Goal: Check status: Check status

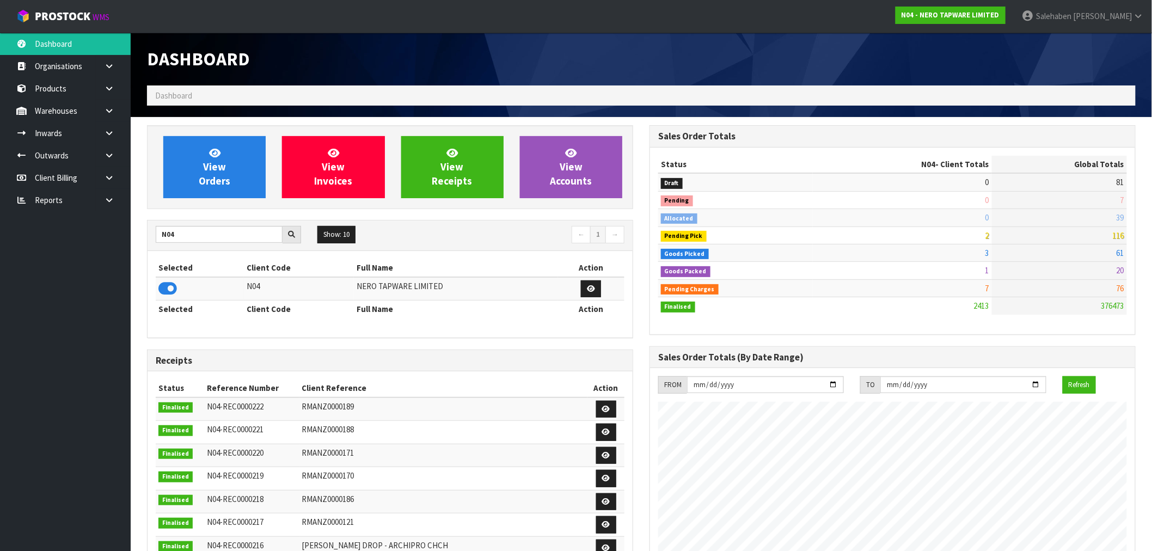
scroll to position [825, 503]
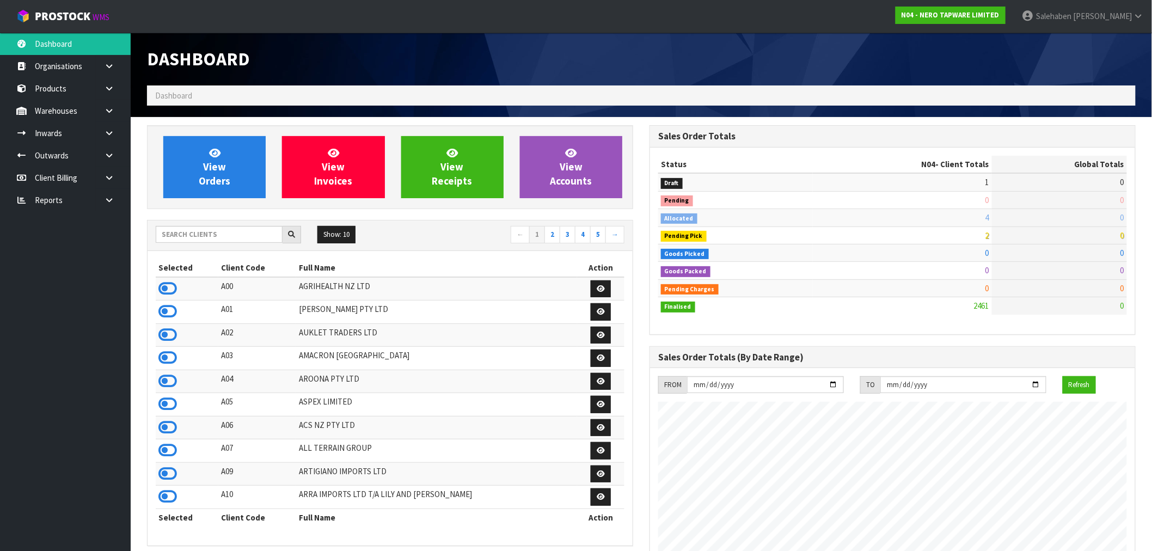
scroll to position [825, 503]
click at [239, 236] on input "text" at bounding box center [219, 234] width 127 height 17
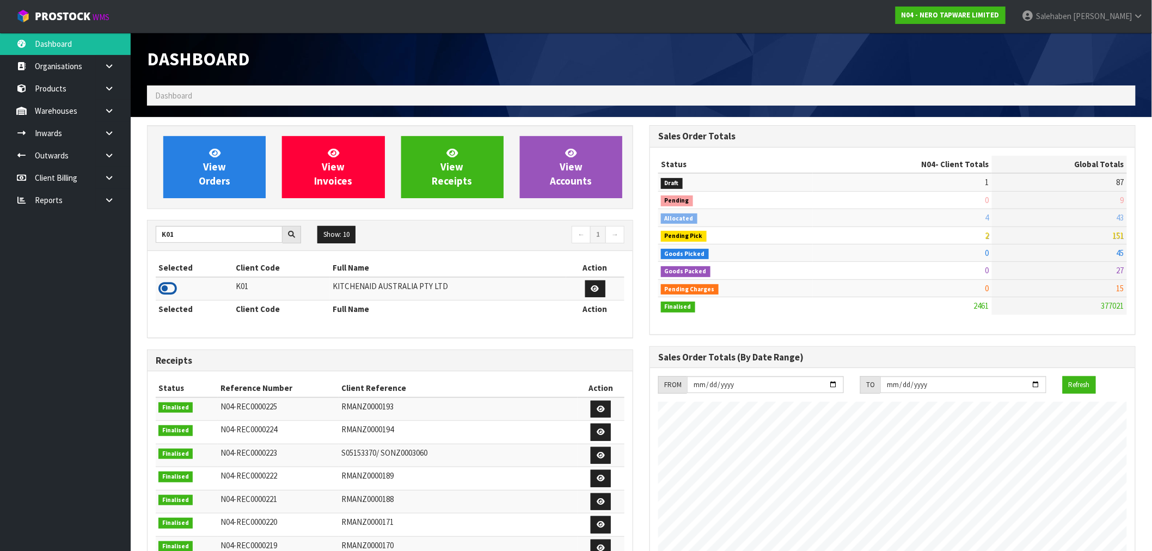
click at [162, 294] on icon at bounding box center [167, 288] width 19 height 16
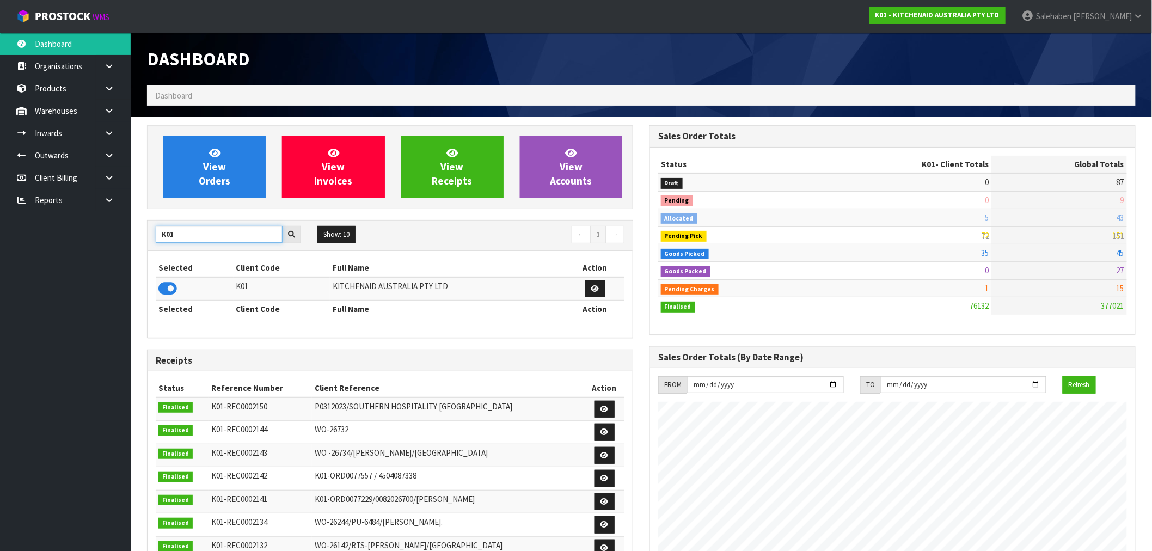
drag, startPoint x: 181, startPoint y: 237, endPoint x: 132, endPoint y: 244, distance: 49.5
click at [132, 244] on section "View Orders View Invoices View Receipts View Accounts K01 Show: 10 5 10 25 50 ←…" at bounding box center [642, 538] width 1022 height 842
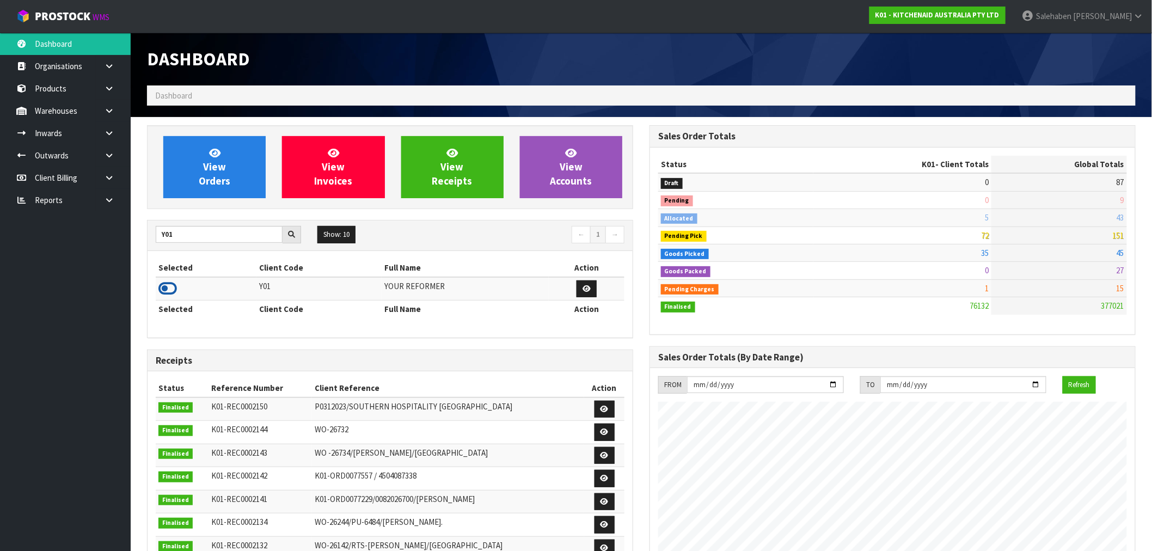
click at [161, 290] on icon at bounding box center [167, 288] width 19 height 16
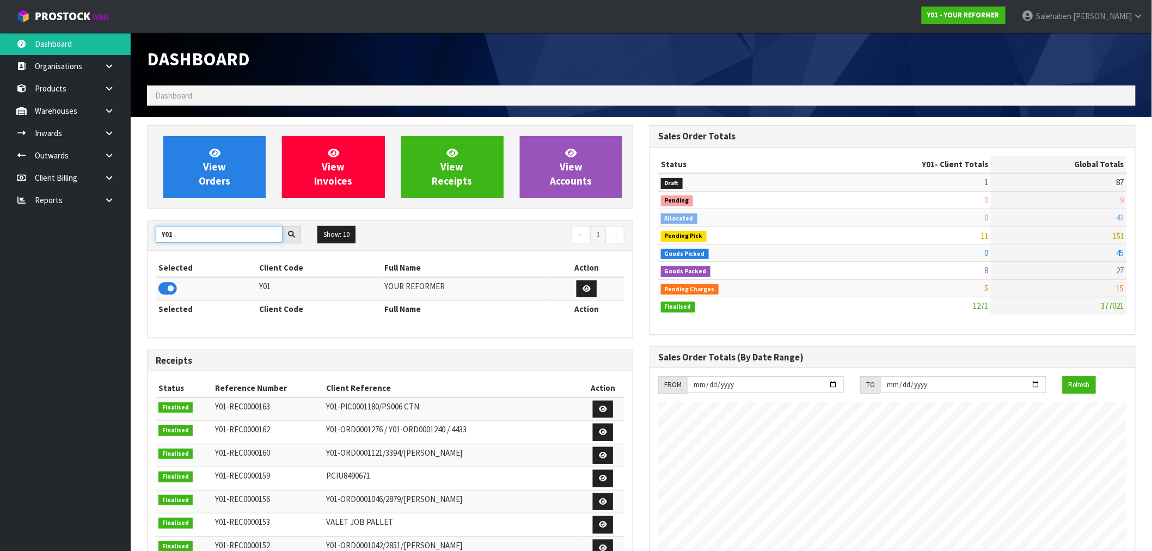
drag, startPoint x: 178, startPoint y: 240, endPoint x: 166, endPoint y: 240, distance: 11.4
click at [166, 240] on input "Y01" at bounding box center [219, 234] width 127 height 17
type input "Y"
type input "D00"
click at [168, 290] on icon at bounding box center [167, 288] width 19 height 16
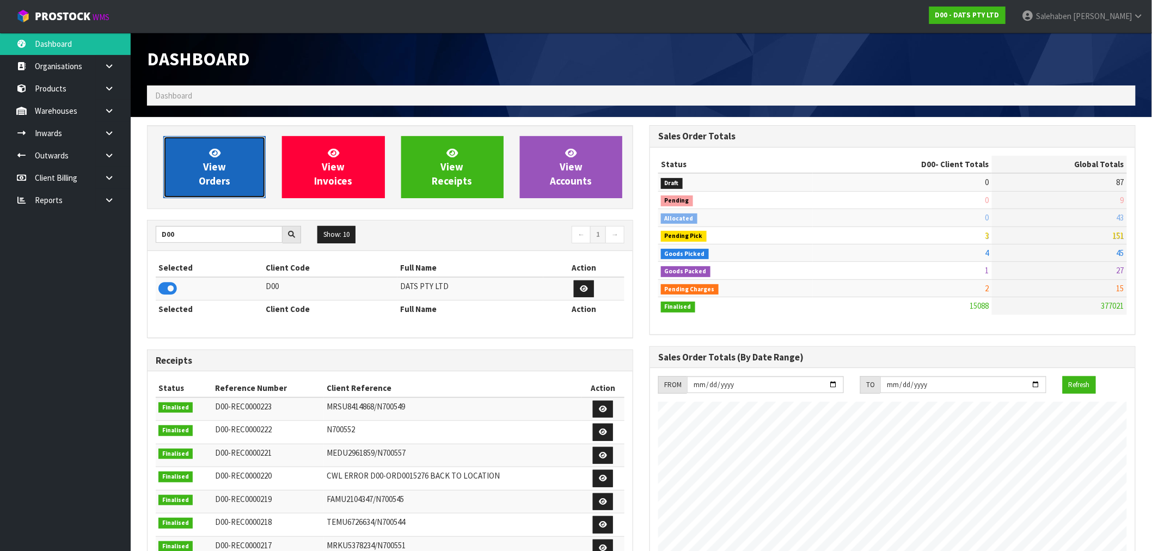
click at [219, 188] on link "View Orders" at bounding box center [214, 167] width 102 height 62
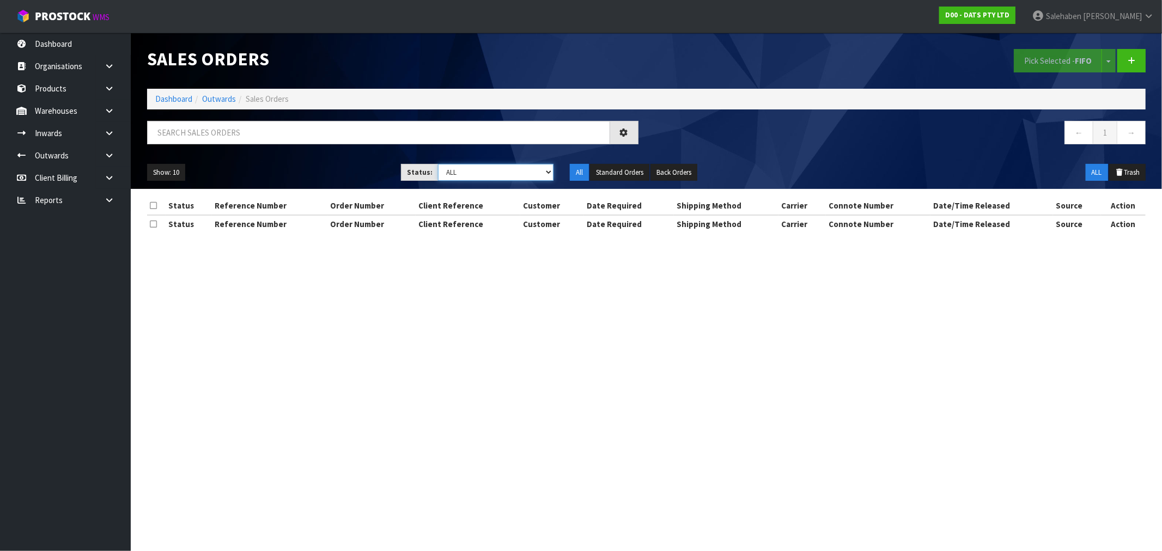
click at [481, 170] on select "Draft Pending Allocated Pending Pick Goods Picked Goods Packed Pending Charges …" at bounding box center [495, 172] width 115 height 17
select select "string:3"
click at [438, 164] on select "Draft Pending Allocated Pending Pick Goods Picked Goods Packed Pending Charges …" at bounding box center [495, 172] width 115 height 17
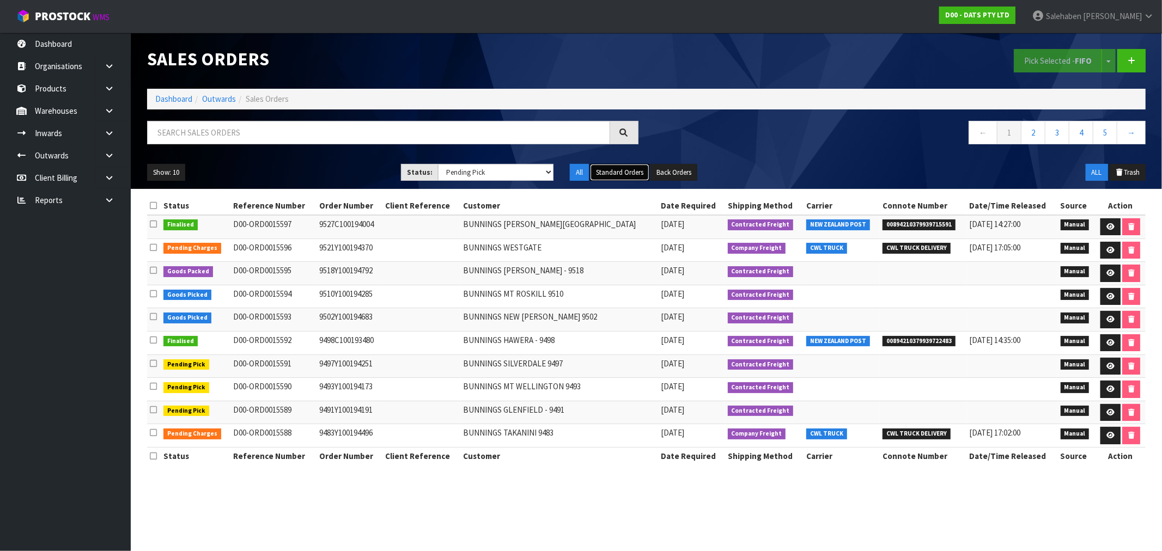
click at [618, 167] on button "Standard Orders" at bounding box center [619, 172] width 59 height 17
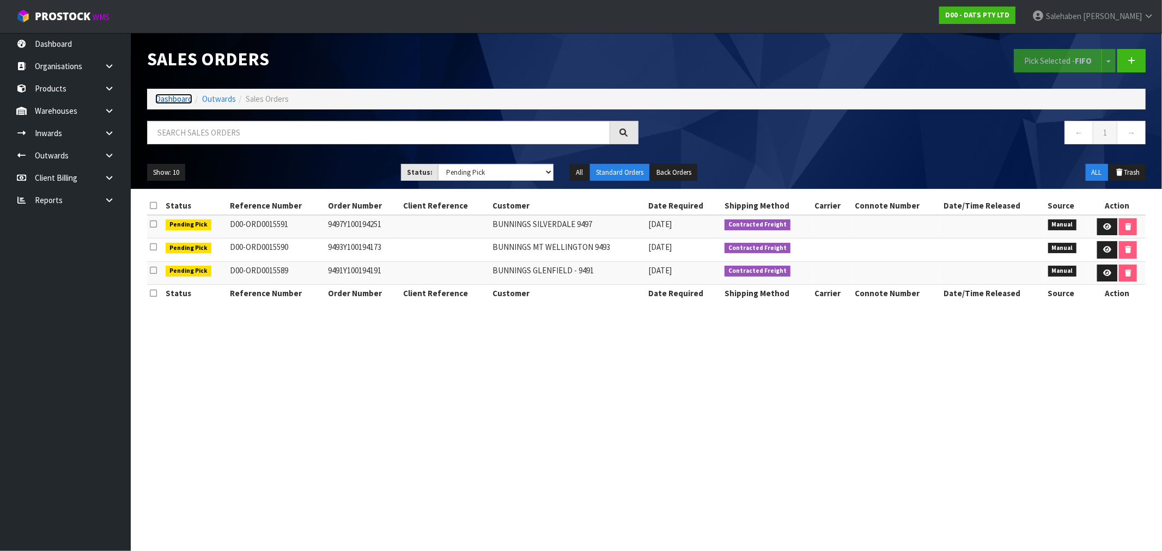
click at [169, 98] on link "Dashboard" at bounding box center [173, 99] width 37 height 10
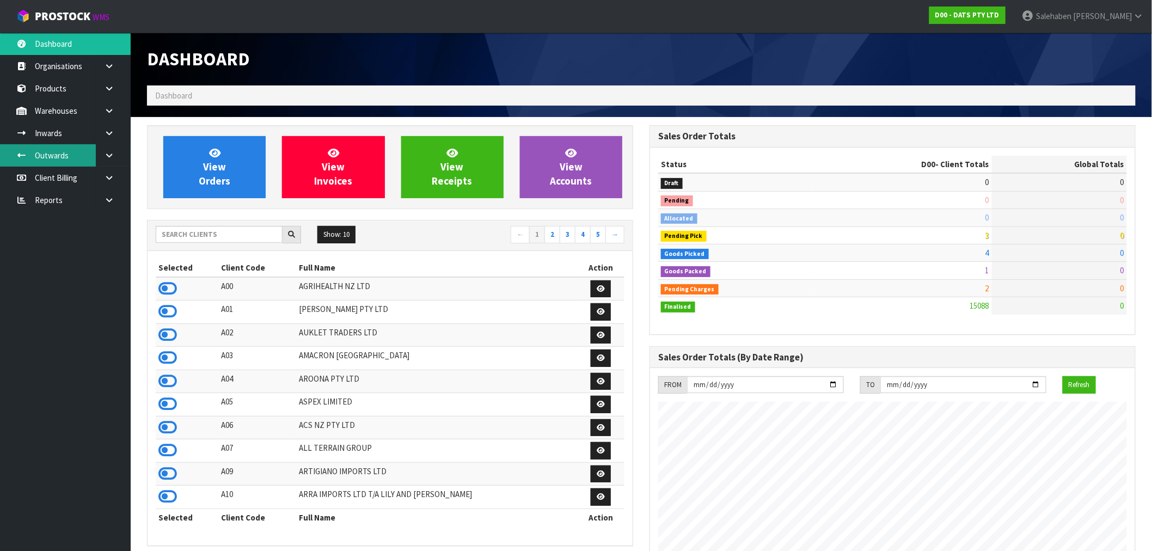
scroll to position [825, 503]
click at [218, 240] on input "text" at bounding box center [219, 234] width 127 height 17
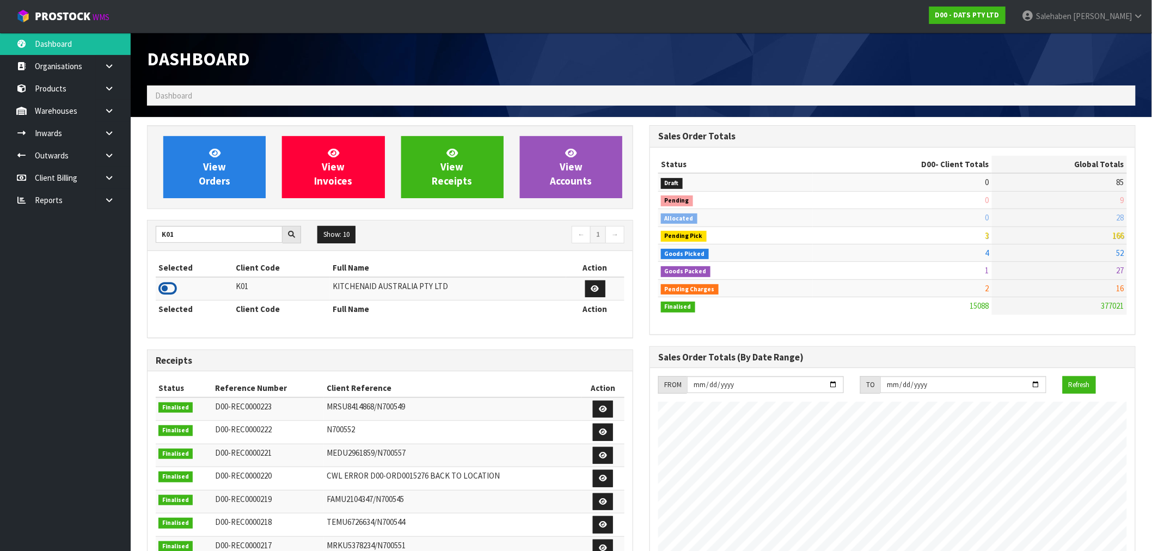
click at [161, 289] on icon at bounding box center [167, 288] width 19 height 16
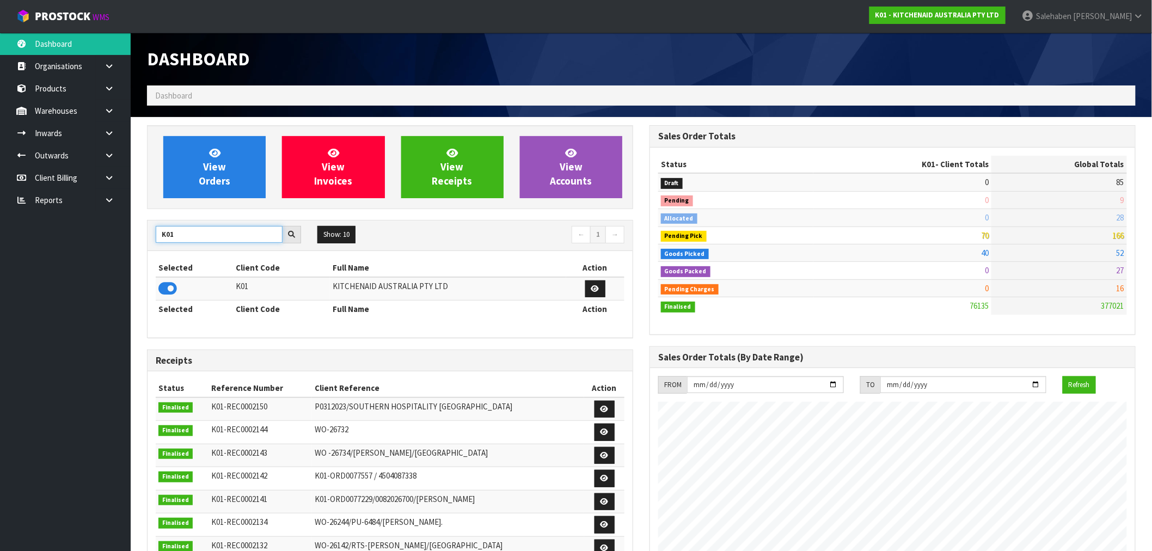
drag, startPoint x: 176, startPoint y: 241, endPoint x: 141, endPoint y: 258, distance: 39.7
click at [141, 258] on div "View Orders View Invoices View Receipts View Accounts K01 Show: 10 5 10 25 50 ←…" at bounding box center [390, 444] width 503 height 638
type input "J02"
click at [172, 289] on icon at bounding box center [167, 288] width 19 height 16
